Goal: Transaction & Acquisition: Obtain resource

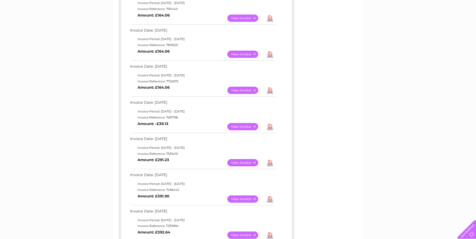
scroll to position [175, 0]
click at [269, 91] on link "Download" at bounding box center [269, 90] width 6 height 7
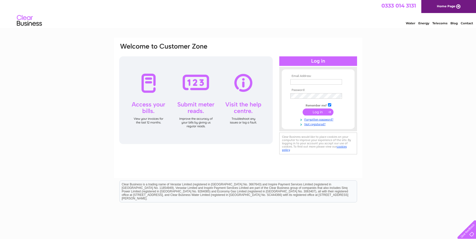
type input "[EMAIL_ADDRESS][PERSON_NAME][DOMAIN_NAME]"
click at [316, 112] on input "submit" at bounding box center [317, 112] width 31 height 7
click at [276, 29] on html "0333 014 3131 Home Page Water Energy Telecoms Blog Contact" at bounding box center [238, 14] width 476 height 29
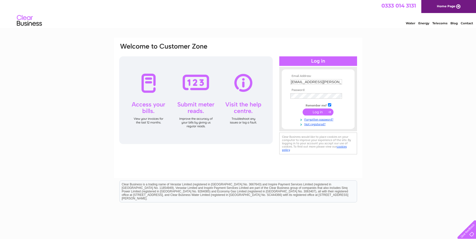
click at [276, 29] on html "0333 014 3131 Home Page Water Energy Telecoms Blog Contact" at bounding box center [238, 14] width 476 height 29
click at [313, 61] on div at bounding box center [318, 61] width 78 height 10
click at [319, 113] on input "submit" at bounding box center [317, 112] width 31 height 7
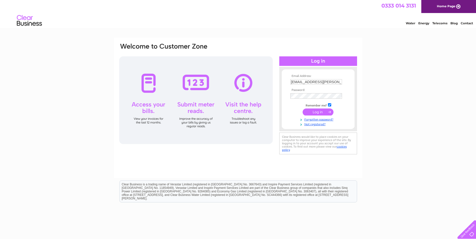
drag, startPoint x: 276, startPoint y: 23, endPoint x: 276, endPoint y: 25, distance: 2.5
click at [276, 23] on div "Water Energy Telecoms Blog Contact" at bounding box center [238, 21] width 476 height 16
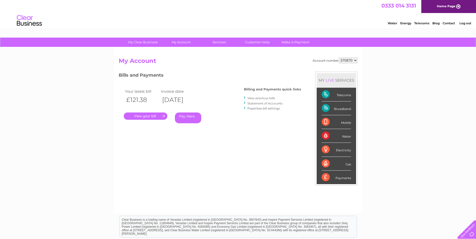
click at [355, 61] on select "370870 505868 921540 932002" at bounding box center [347, 60] width 19 height 6
select select "505868"
click at [338, 57] on select "370870 505868 921540 932002" at bounding box center [347, 60] width 19 height 6
click at [259, 99] on link "View previous bills" at bounding box center [261, 98] width 28 height 4
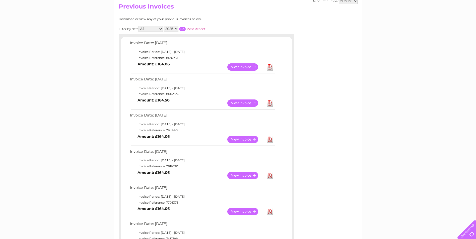
scroll to position [50, 0]
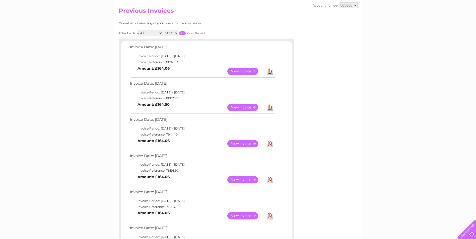
click at [378, 151] on div "My Clear Business Login Details My Details My Preferences Link Account My Accou…" at bounding box center [238, 232] width 476 height 491
